Goal: Task Accomplishment & Management: Manage account settings

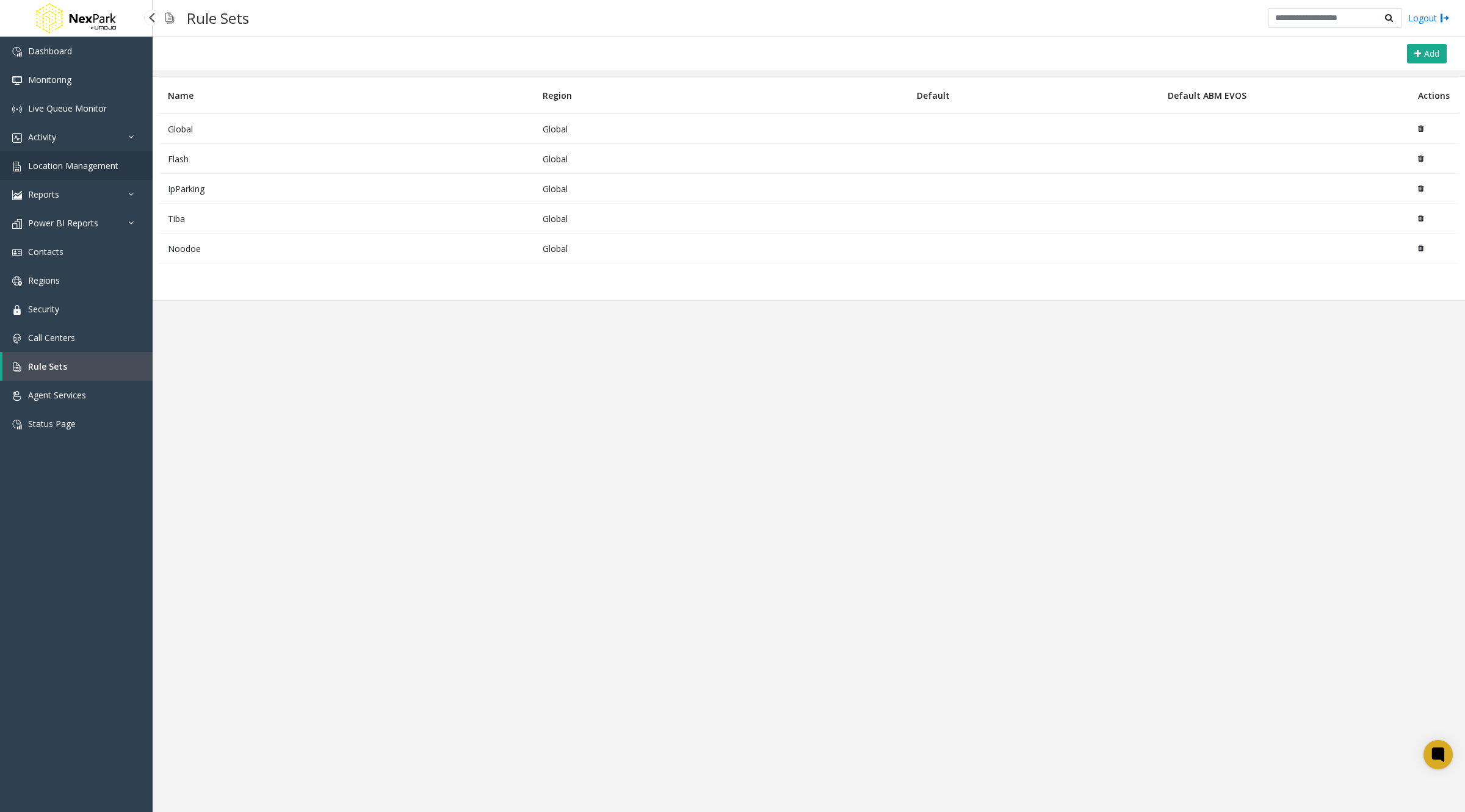
click at [60, 160] on span "Location Management" at bounding box center [73, 166] width 90 height 12
click at [67, 163] on span "Location Management" at bounding box center [73, 166] width 90 height 12
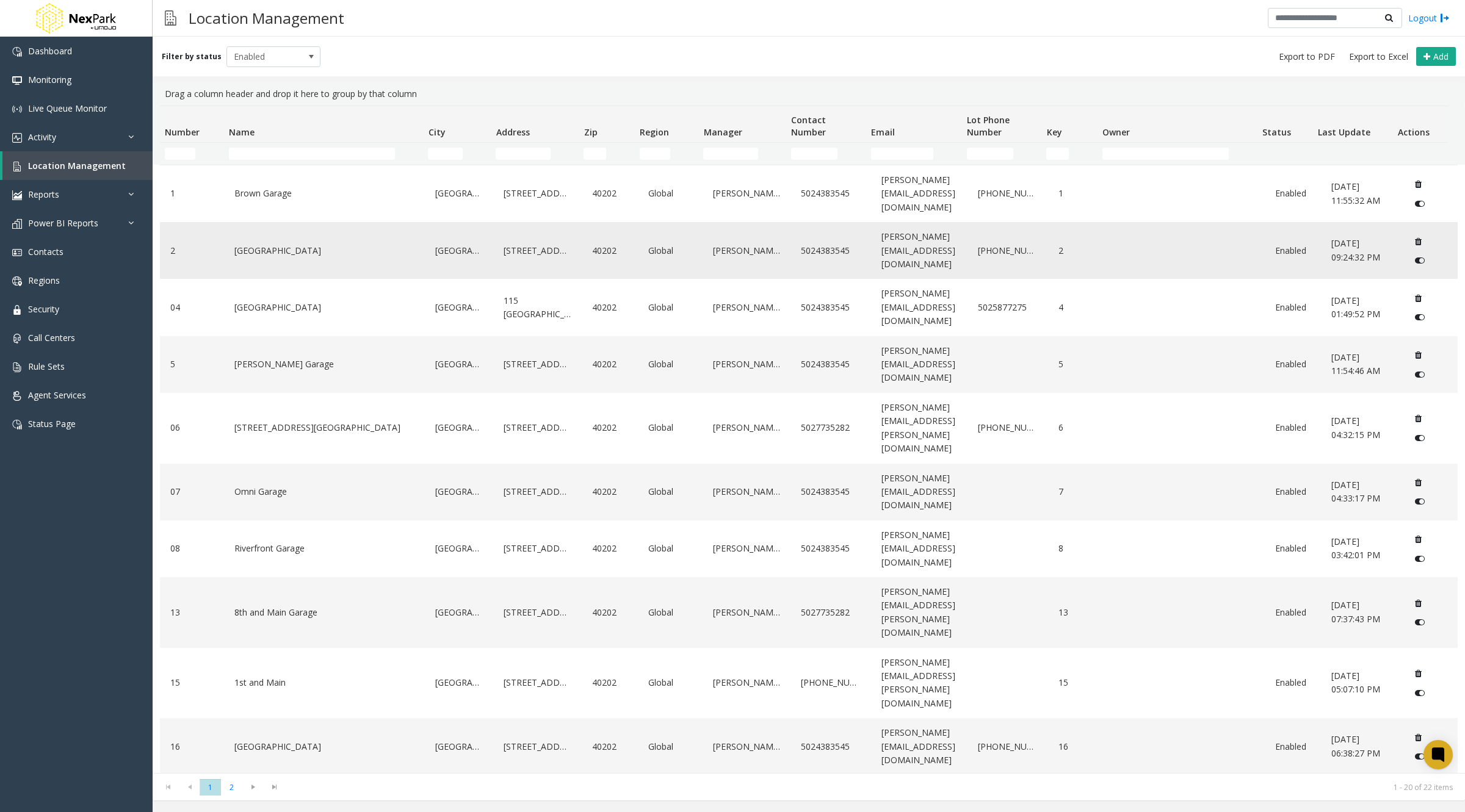
click at [360, 244] on link "[GEOGRAPHIC_DATA]" at bounding box center [324, 251] width 186 height 20
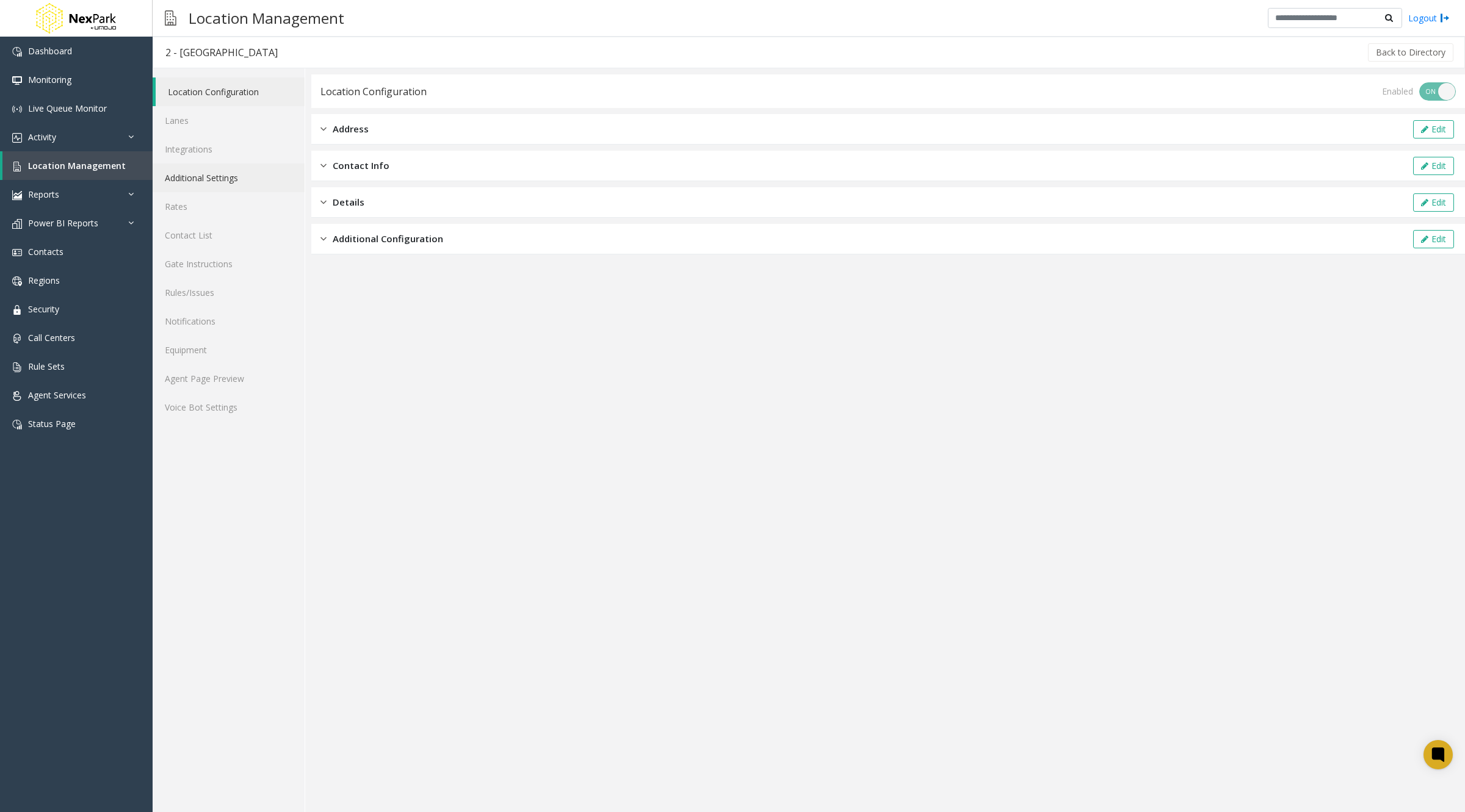
click at [226, 171] on link "Additional Settings" at bounding box center [228, 178] width 152 height 29
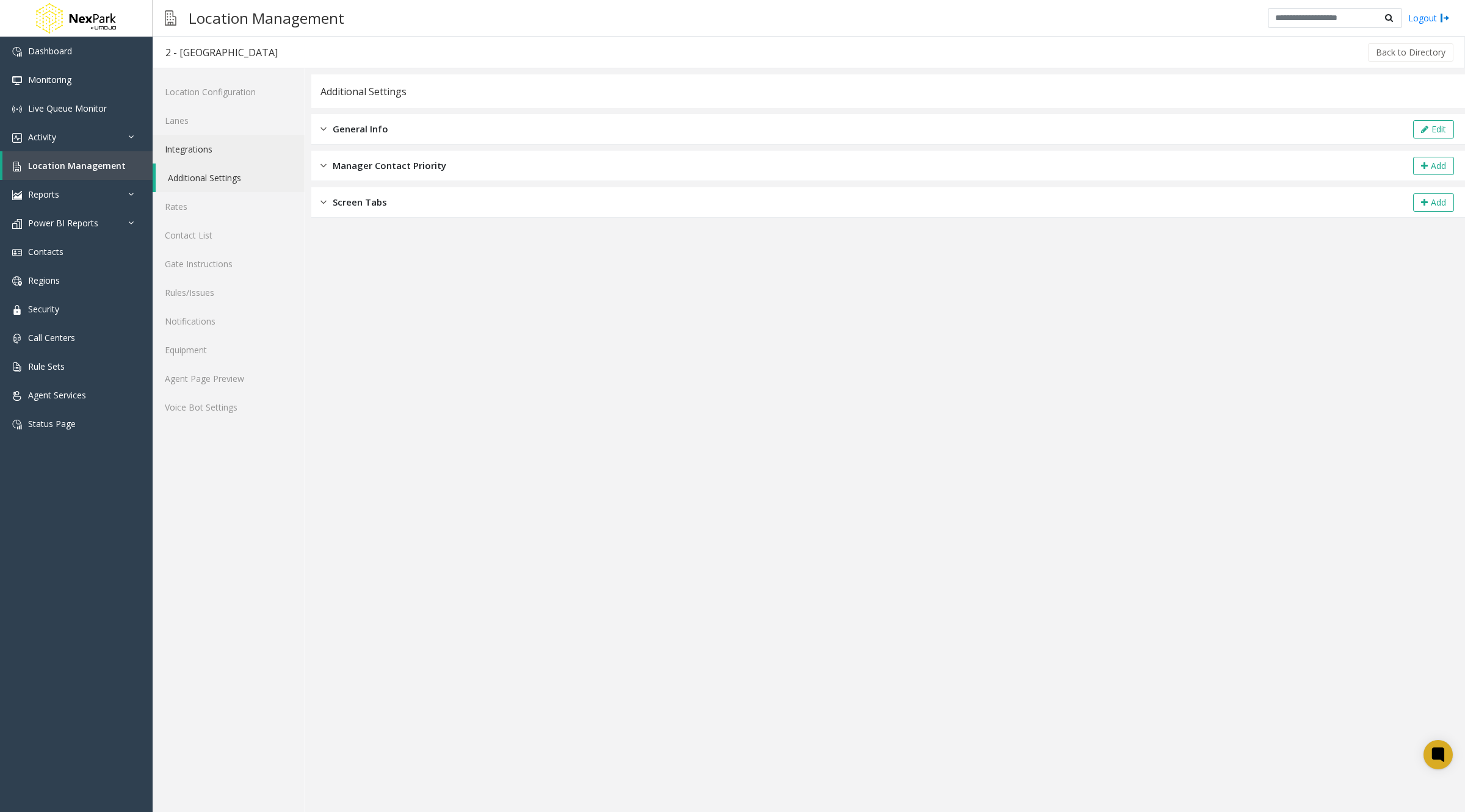
click at [212, 140] on link "Integrations" at bounding box center [228, 149] width 152 height 29
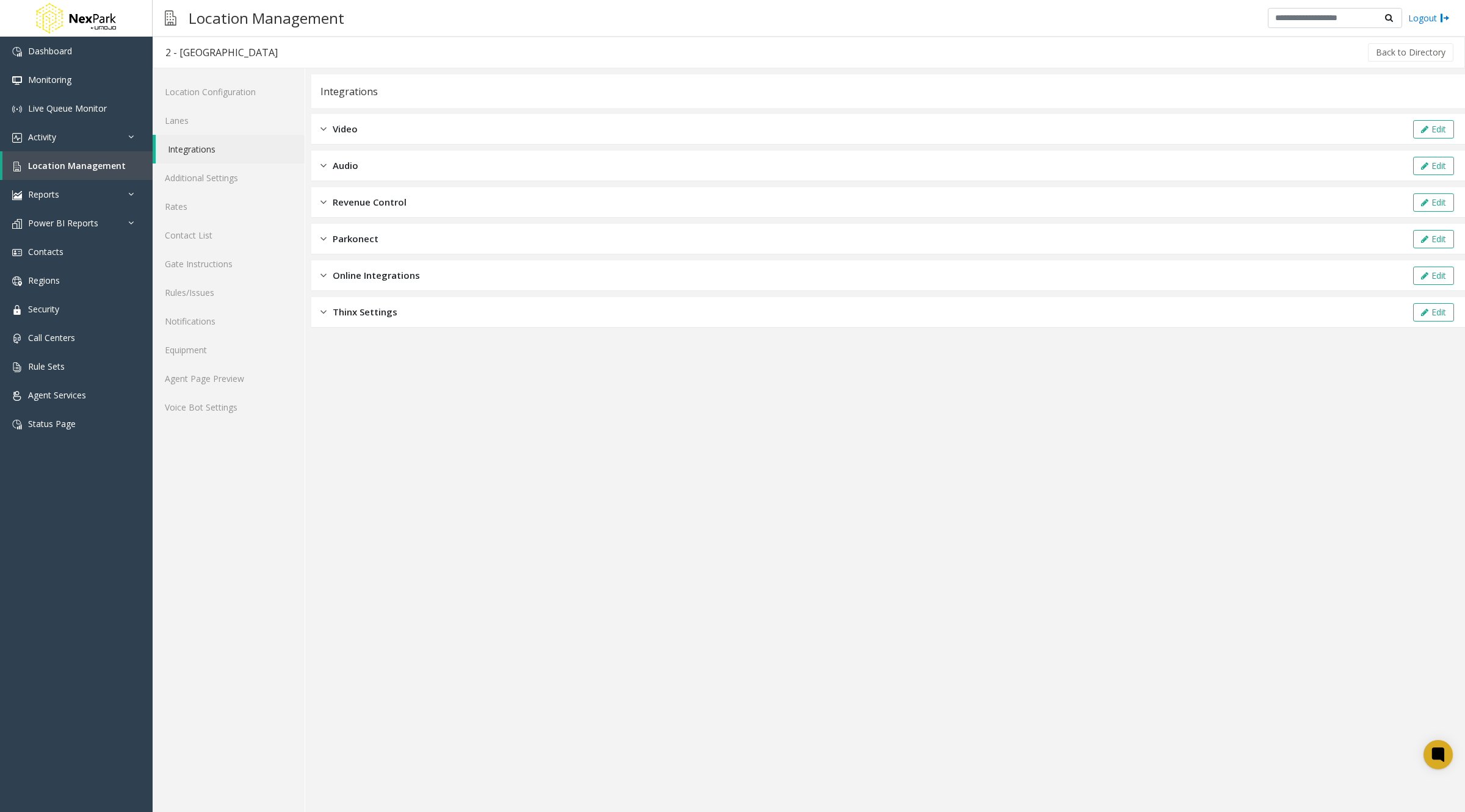
click at [539, 282] on div "Online Integrations Edit" at bounding box center [888, 275] width 1154 height 31
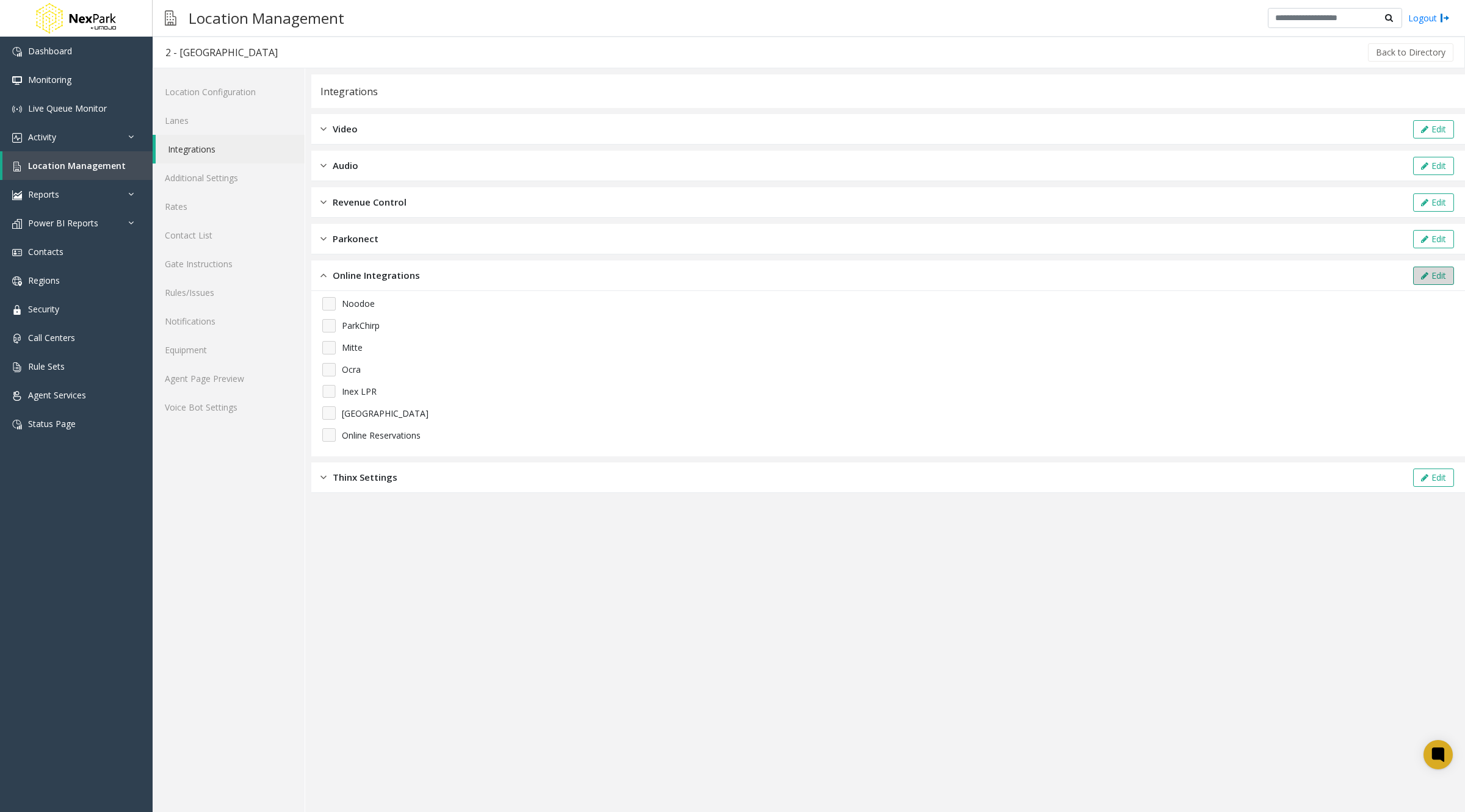
click at [1433, 272] on button "Edit" at bounding box center [1433, 276] width 41 height 18
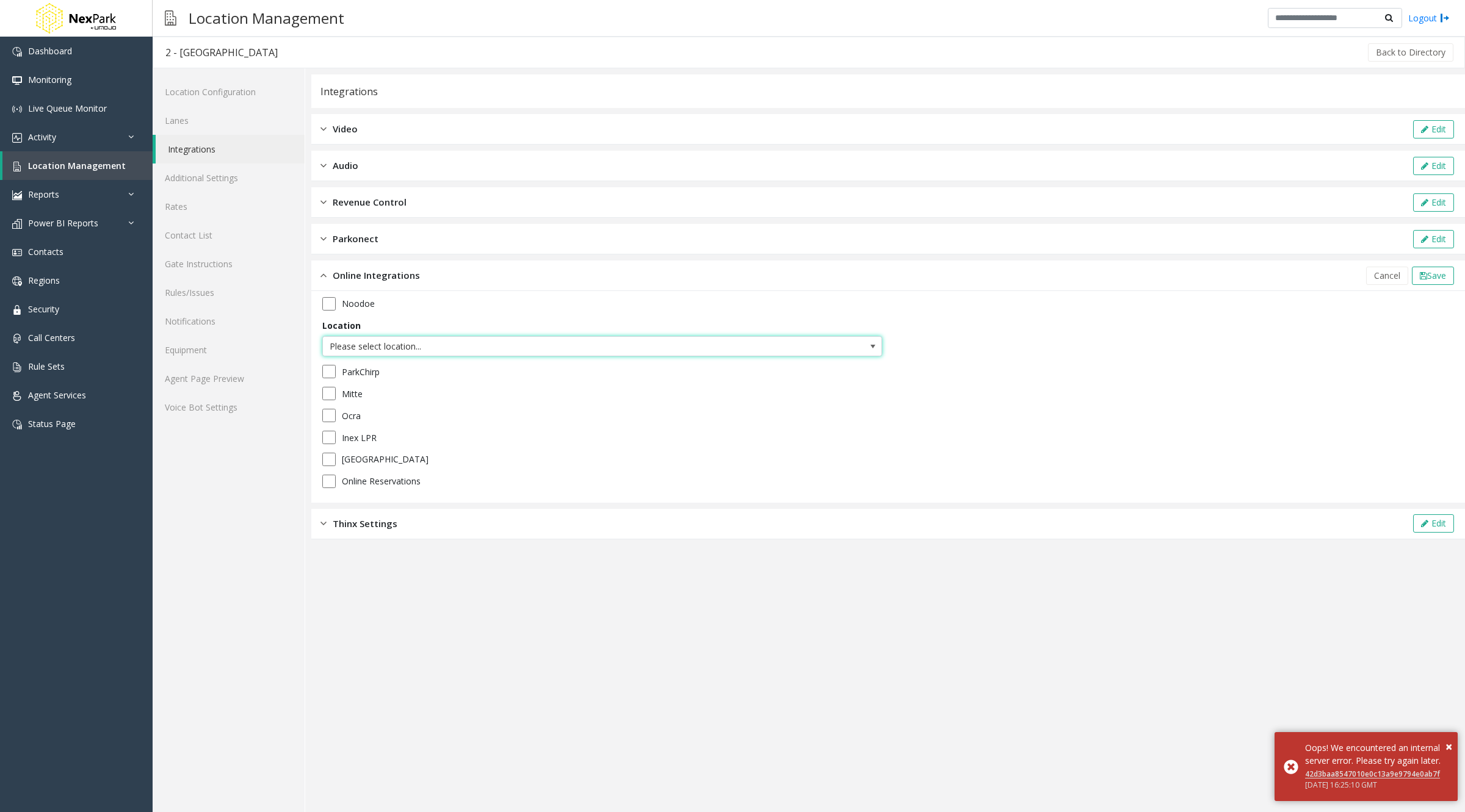
click at [441, 344] on span "Please select location..." at bounding box center [546, 346] width 447 height 20
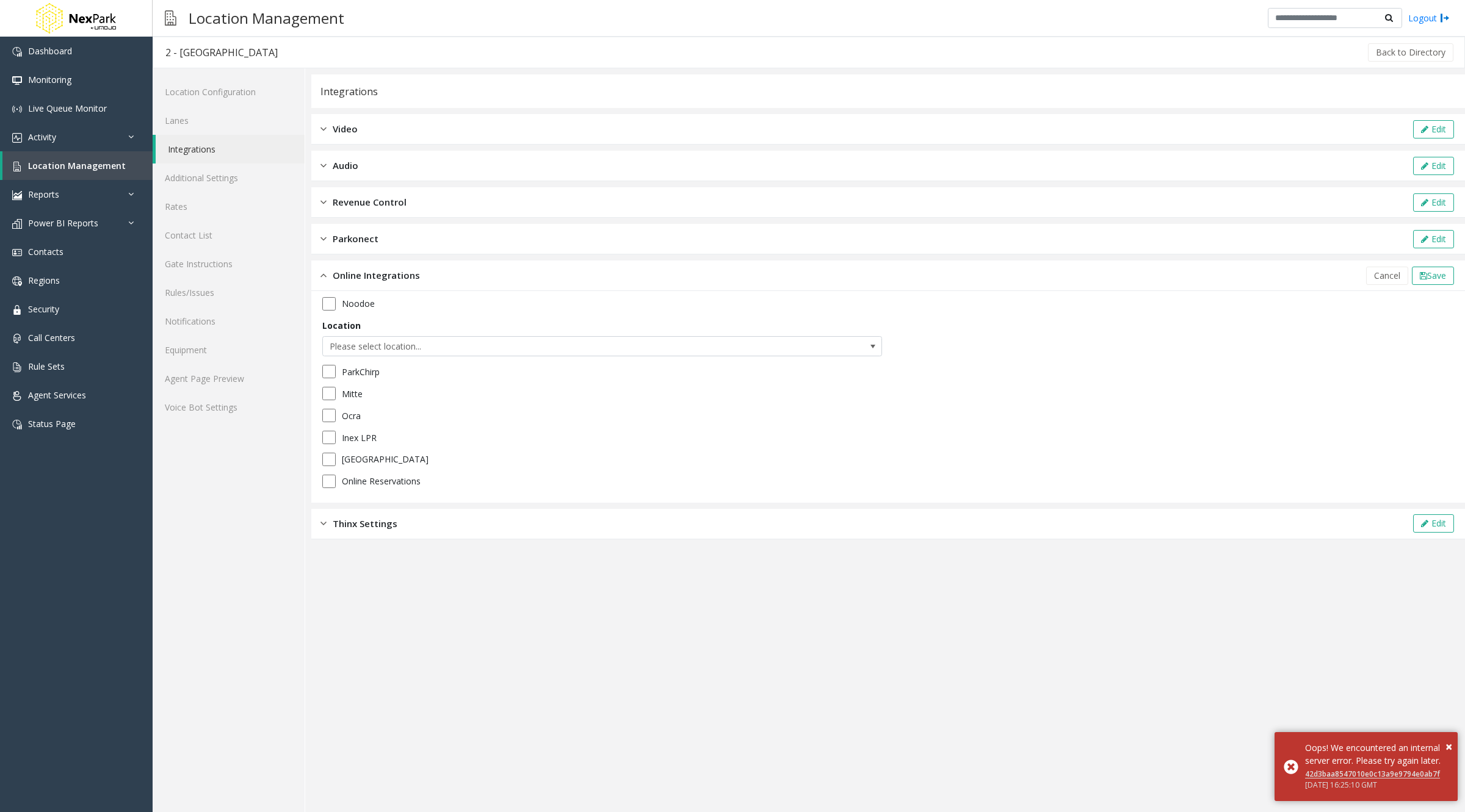
click at [363, 296] on div "Noodoe Location Please select location... ParkChirp Mitte Ocra Inex LPR [GEOGRA…" at bounding box center [888, 396] width 1154 height 211
click at [363, 299] on label "Noodoe" at bounding box center [358, 303] width 33 height 13
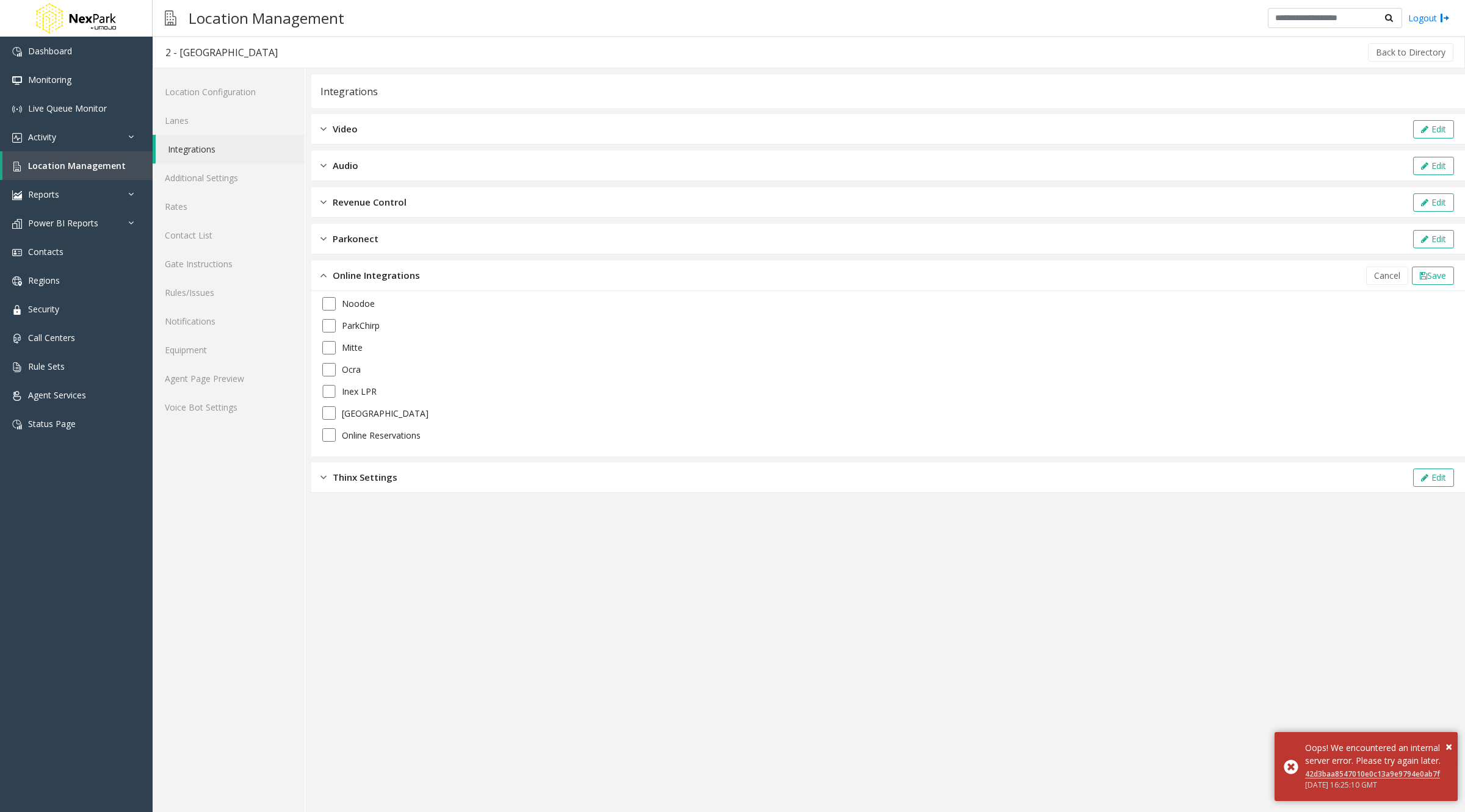
click at [363, 299] on label "Noodoe" at bounding box center [358, 303] width 33 height 13
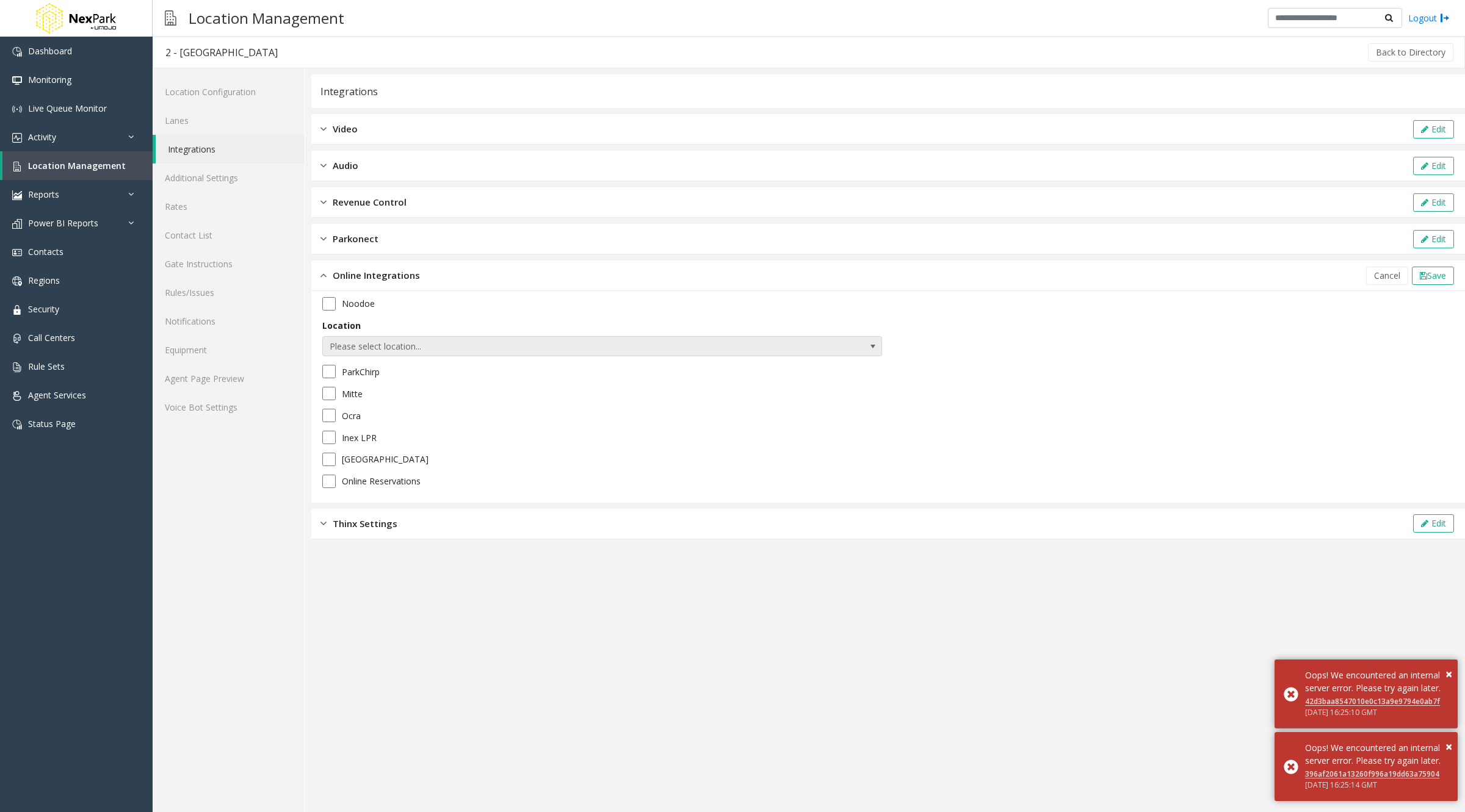
click at [408, 344] on span "Please select location..." at bounding box center [546, 346] width 447 height 20
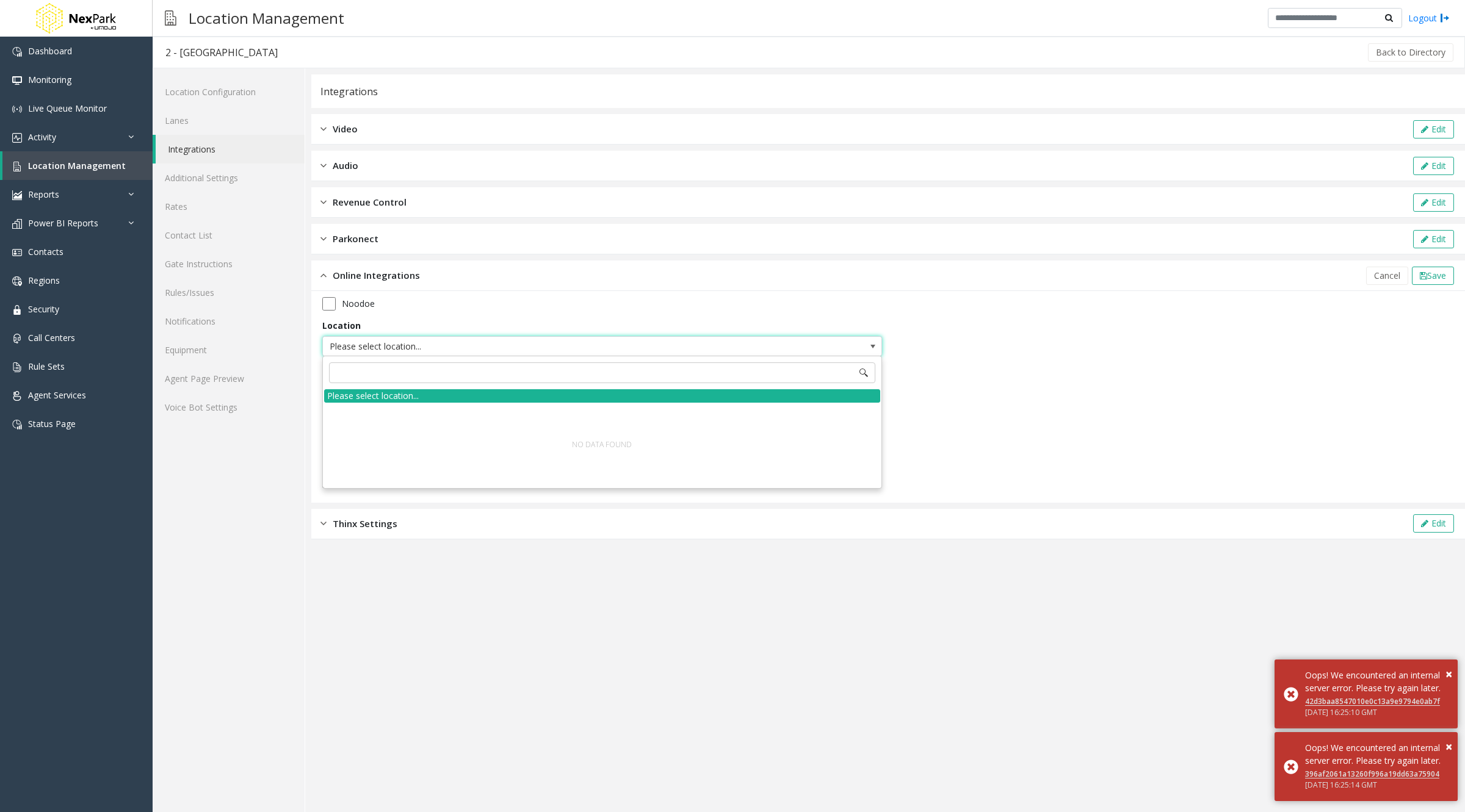
click at [349, 301] on label "Noodoe" at bounding box center [358, 303] width 33 height 13
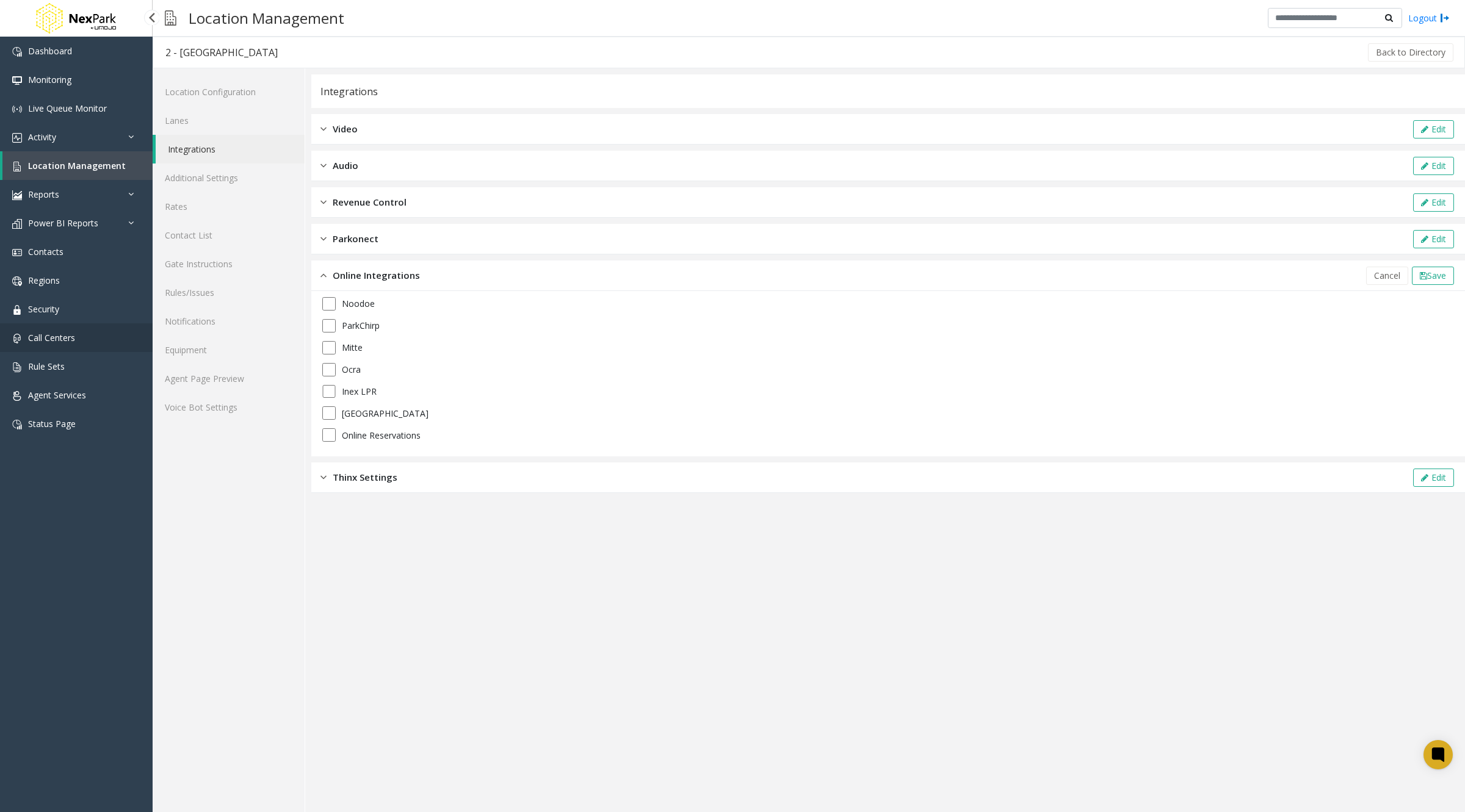
click at [65, 330] on link "Call Centers" at bounding box center [76, 338] width 153 height 29
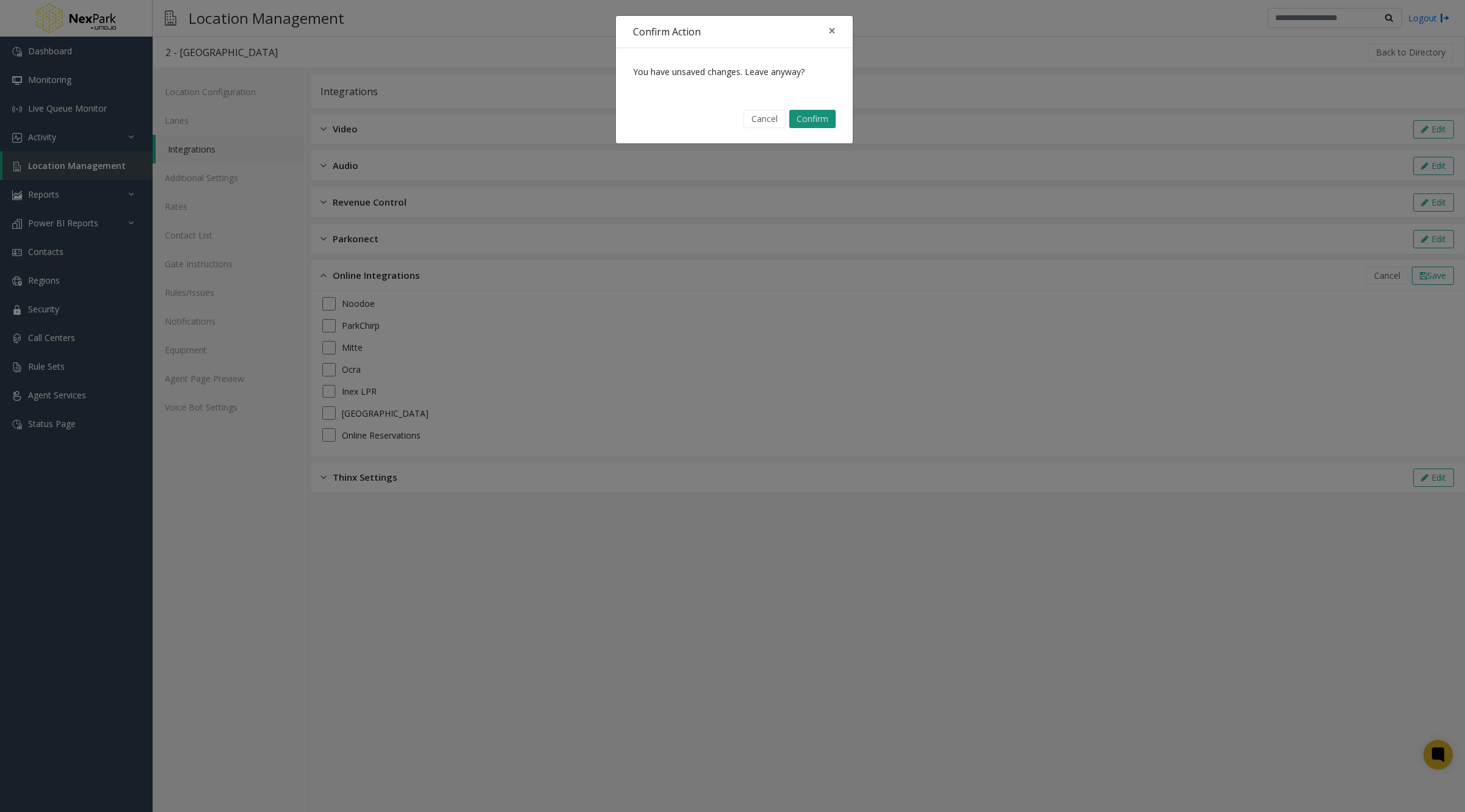
click at [818, 113] on button "Confirm" at bounding box center [812, 119] width 47 height 18
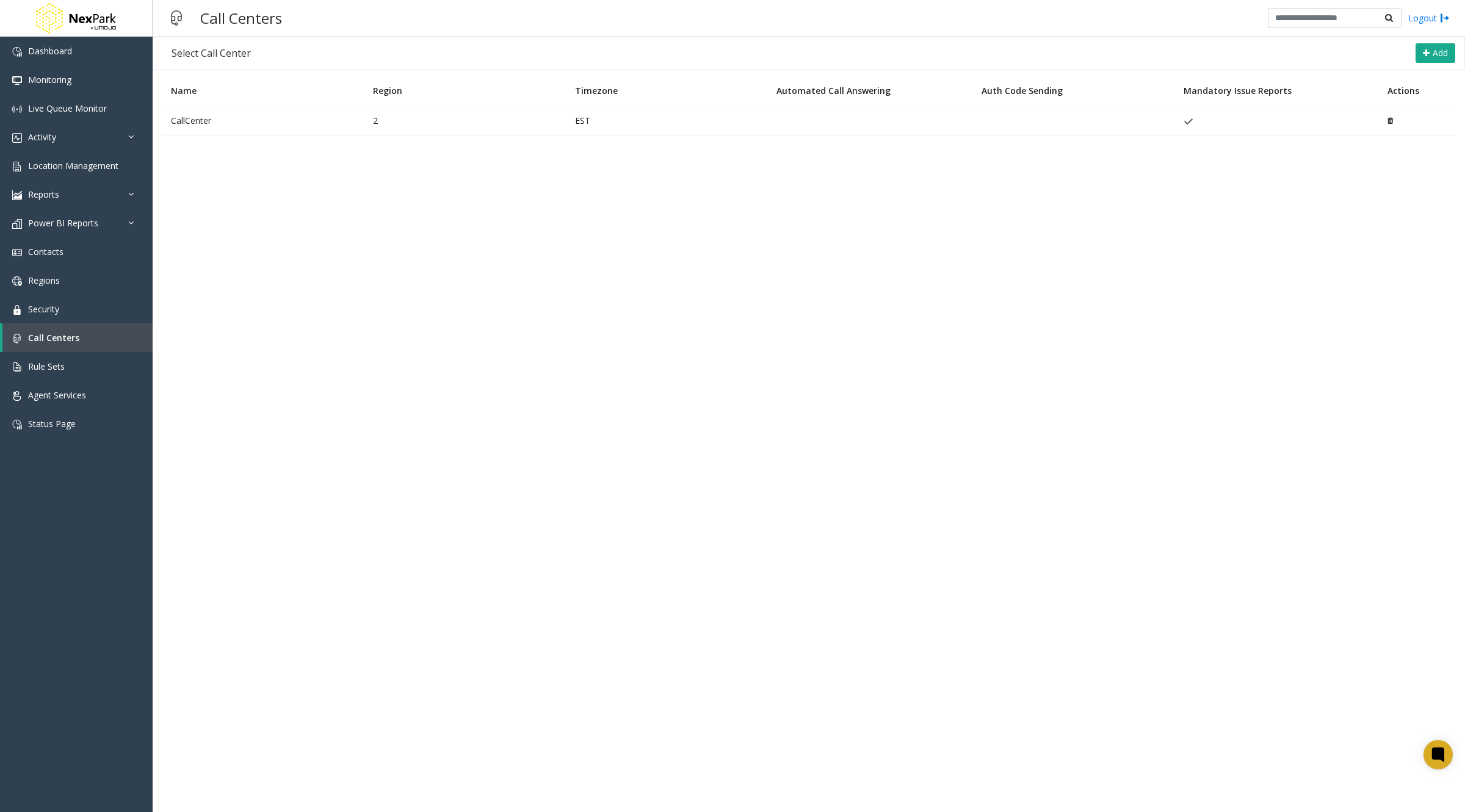
click at [223, 118] on td "CallCenter" at bounding box center [262, 120] width 202 height 30
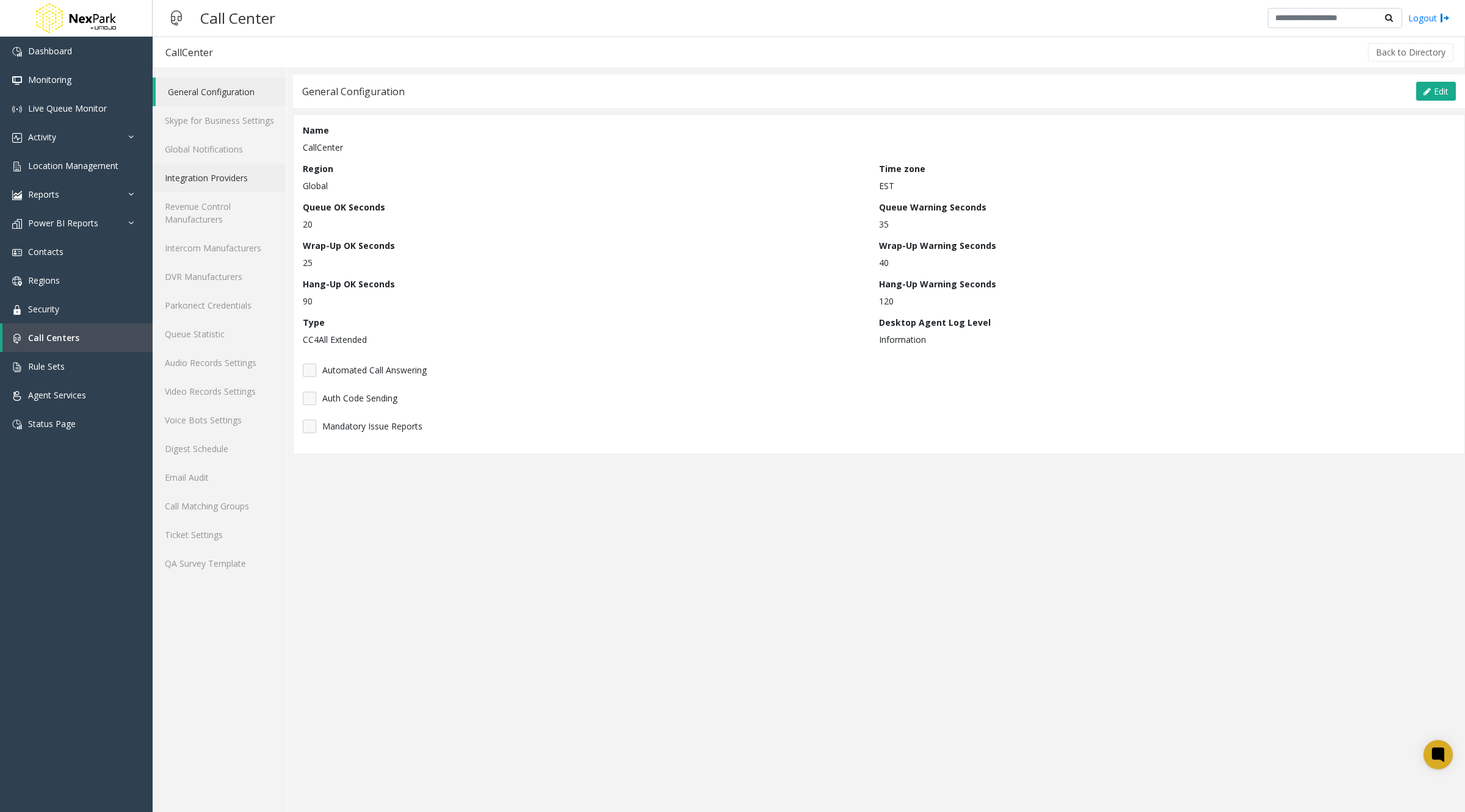
click at [253, 181] on link "Integration Providers" at bounding box center [220, 178] width 134 height 29
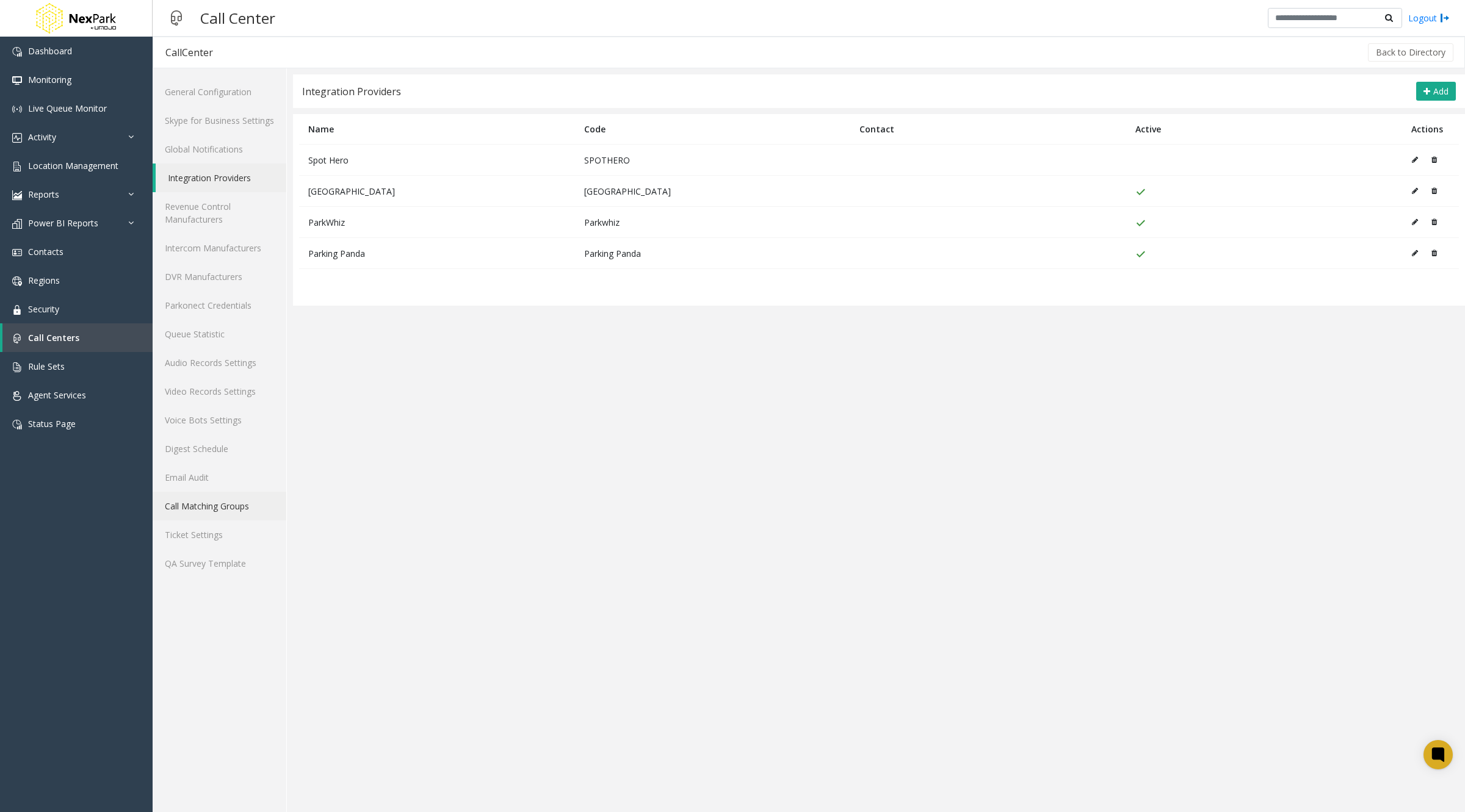
click at [180, 508] on link "Call Matching Groups" at bounding box center [220, 505] width 134 height 29
